Goal: Find contact information: Find contact information

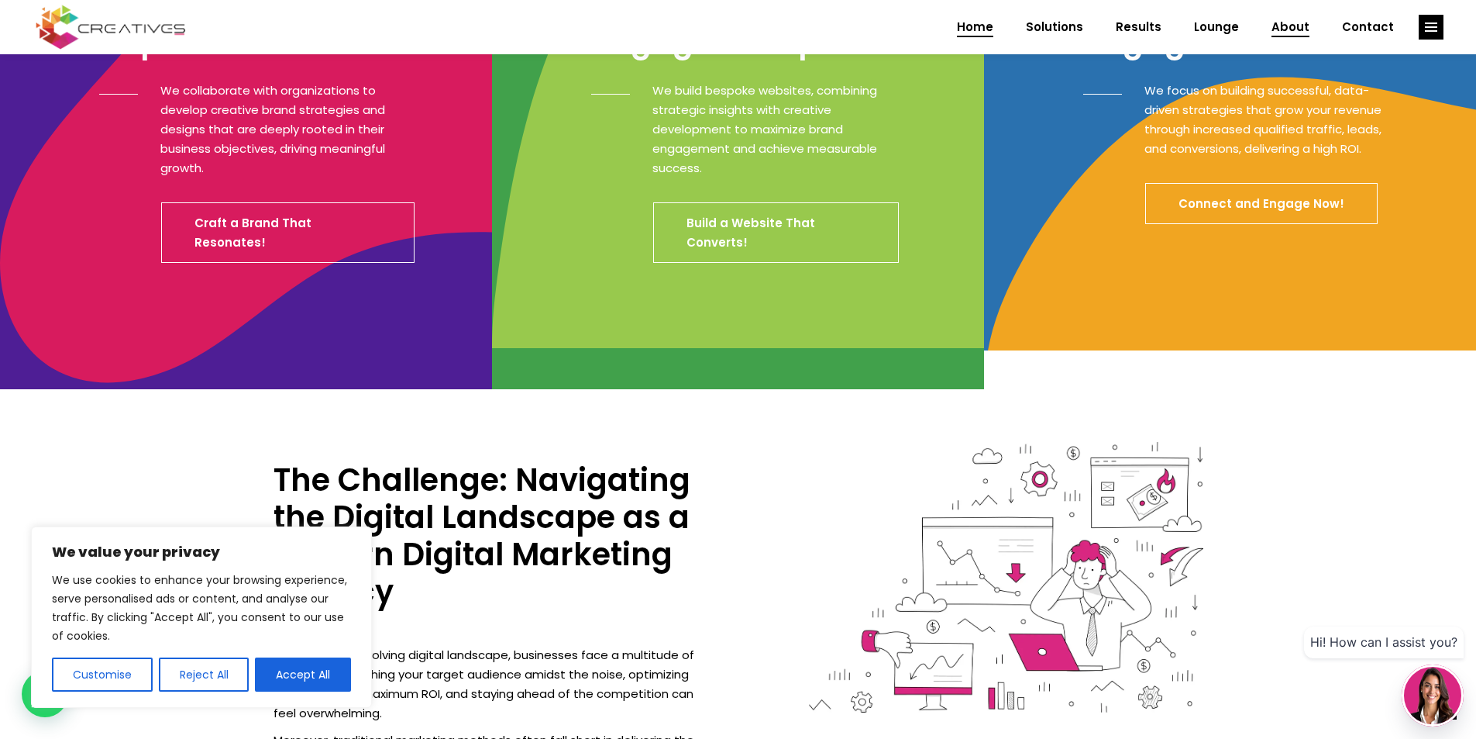
scroll to position [542, 0]
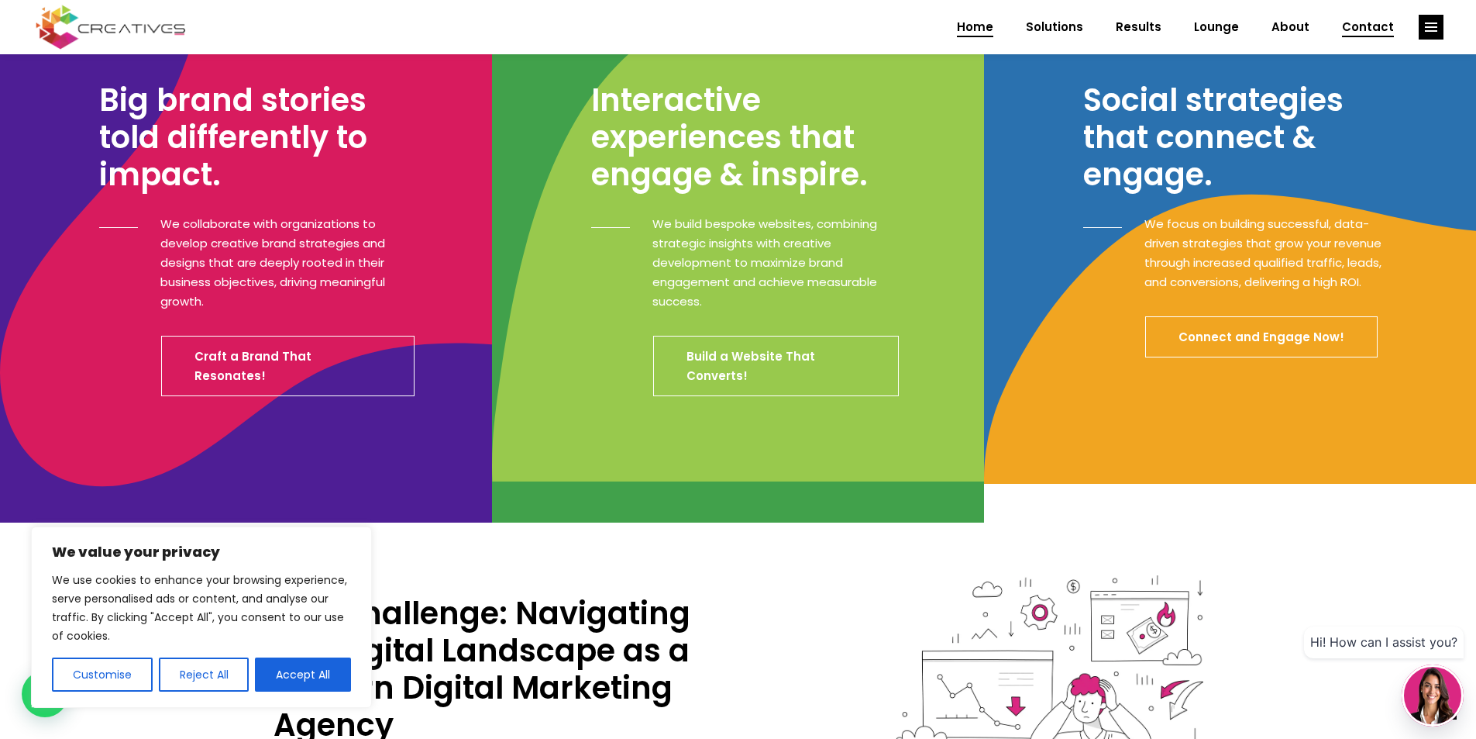
click at [1361, 16] on span "Contact" at bounding box center [1368, 27] width 52 height 40
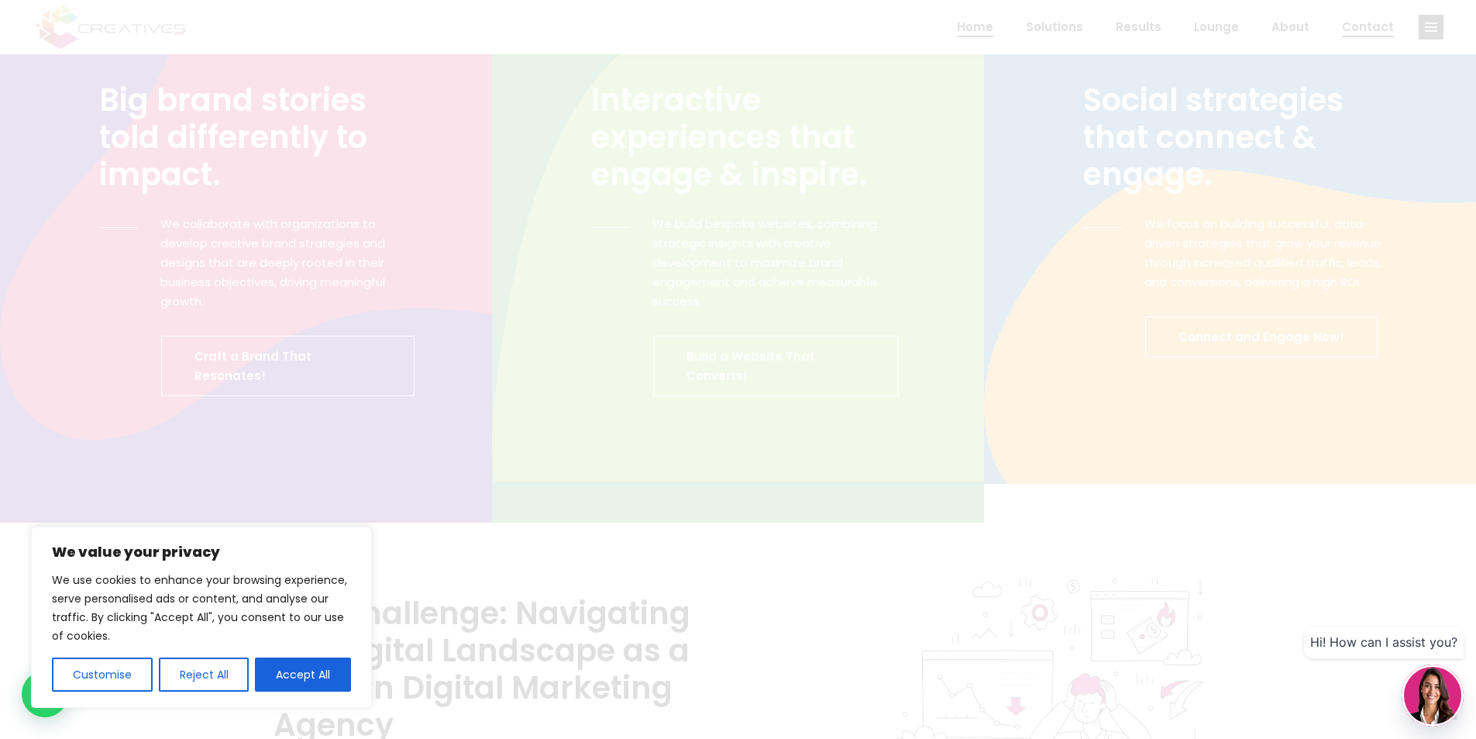
scroll to position [0, 0]
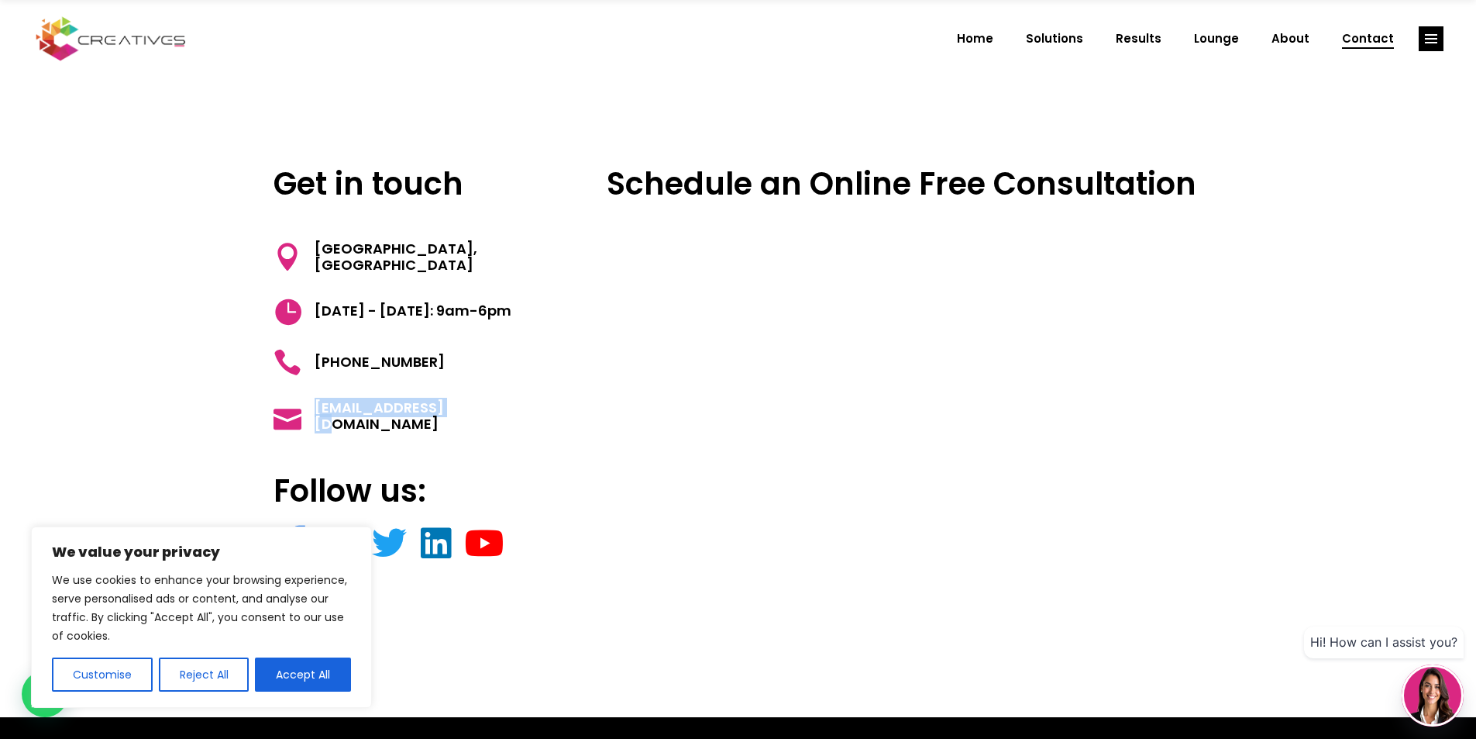
drag, startPoint x: 459, startPoint y: 412, endPoint x: 310, endPoint y: 414, distance: 148.8
click at [310, 414] on h5 "[EMAIL_ADDRESS][DOMAIN_NAME]" at bounding box center [412, 415] width 277 height 33
copy span "[EMAIL_ADDRESS][DOMAIN_NAME]"
